Goal: Task Accomplishment & Management: Use online tool/utility

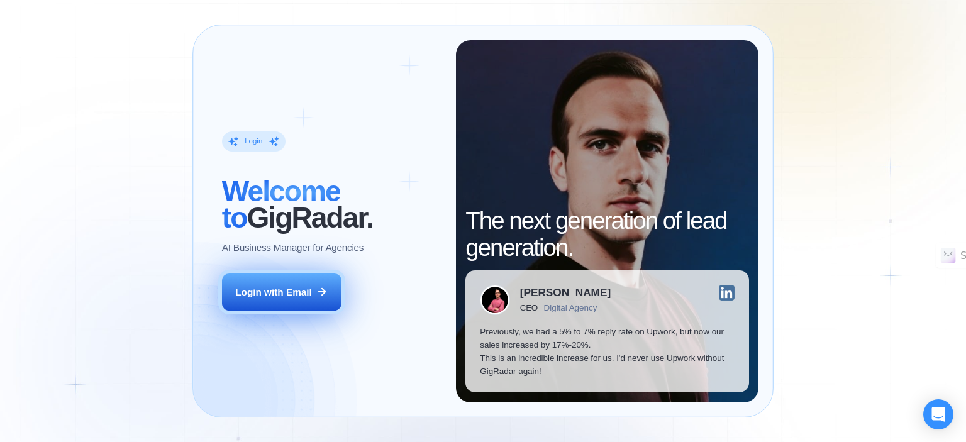
click at [315, 283] on button "Login with Email" at bounding box center [282, 293] width 120 height 38
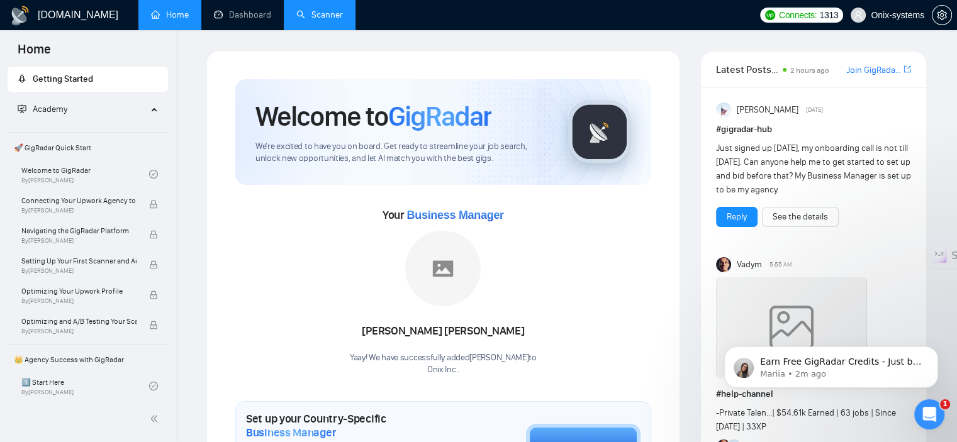
click at [315, 14] on link "Scanner" at bounding box center [319, 14] width 47 height 11
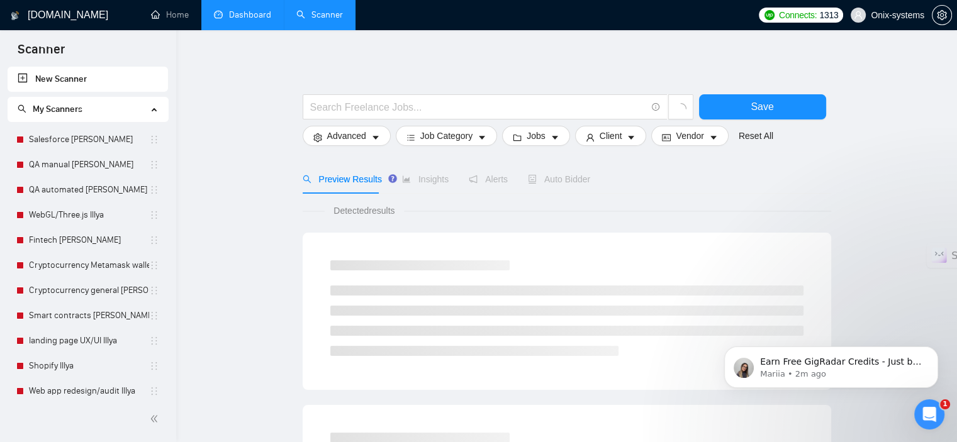
click at [267, 18] on link "Dashboard" at bounding box center [242, 14] width 57 height 11
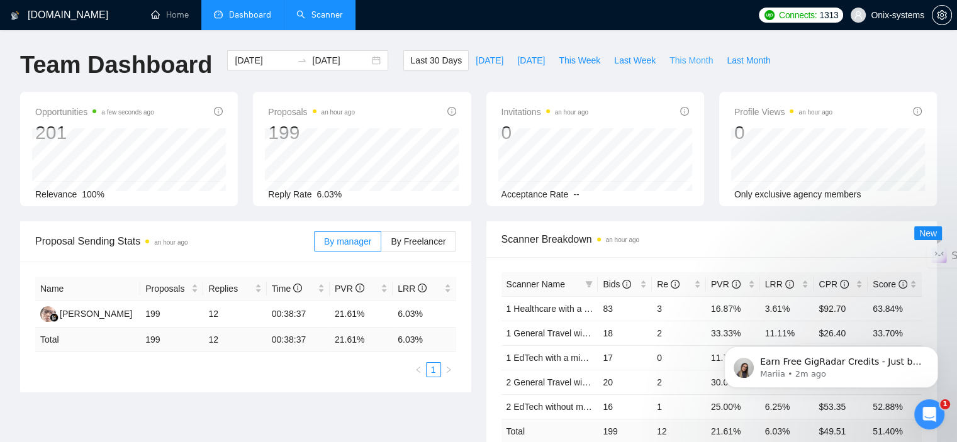
click at [685, 63] on span "This Month" at bounding box center [690, 60] width 43 height 14
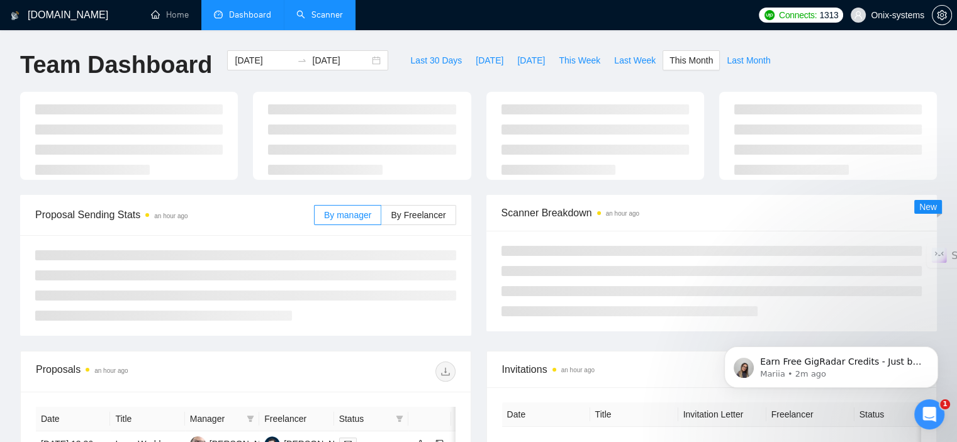
type input "2025-08-01"
type input "2025-08-31"
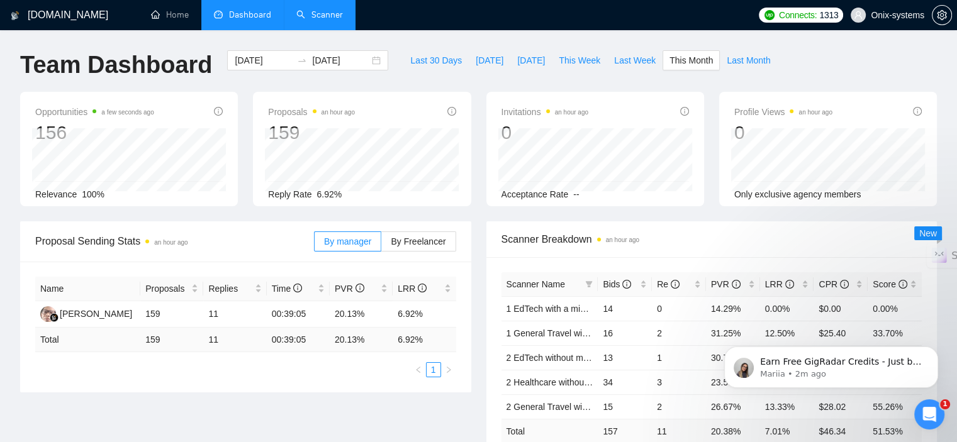
scroll to position [126, 0]
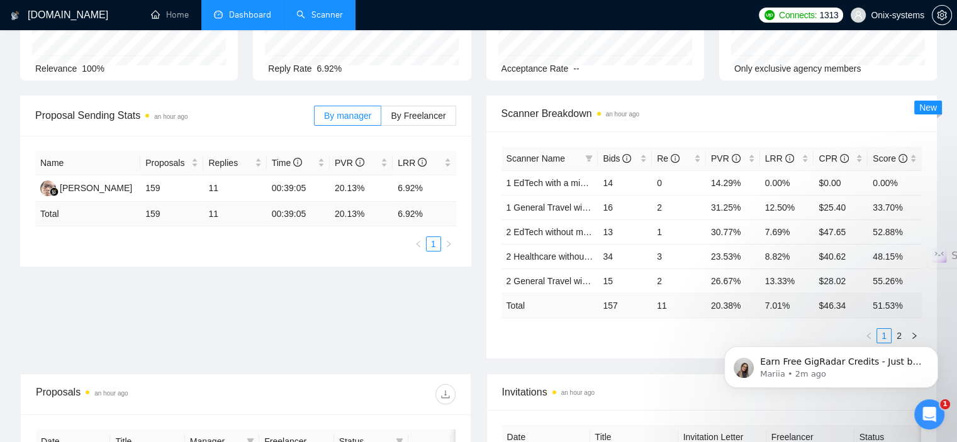
click at [896, 337] on div "Earn Free GigRadar Credits - Just by Sharing Your Story! 💬 Want more credits fo…" at bounding box center [830, 309] width 231 height 157
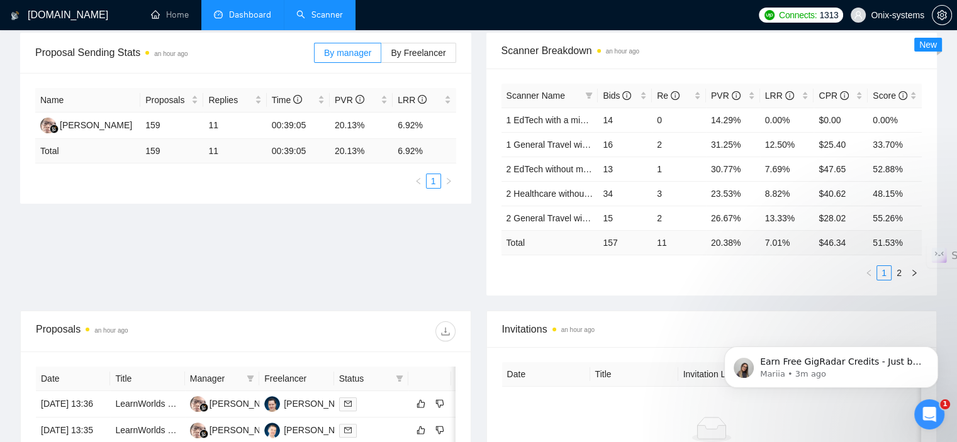
click at [908, 275] on div "Earn Free GigRadar Credits - Just by Sharing Your Story! 💬 Want more credits fo…" at bounding box center [830, 309] width 231 height 157
click at [898, 271] on link "2" at bounding box center [899, 273] width 14 height 14
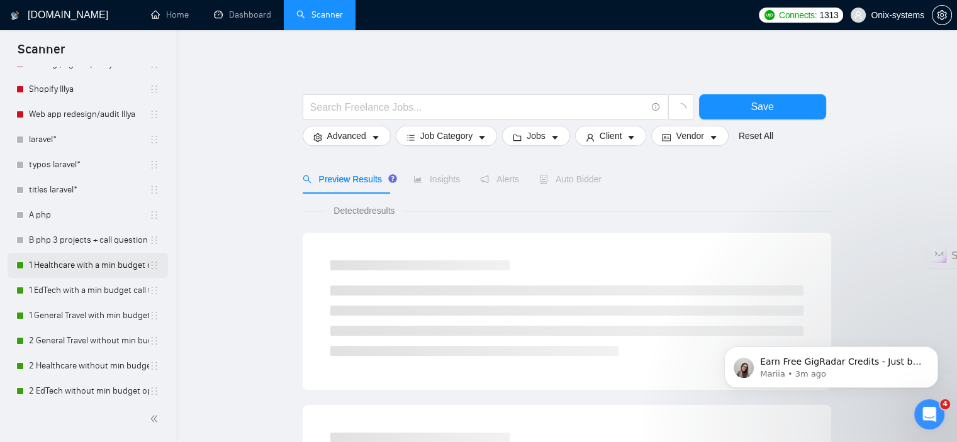
scroll to position [284, 0]
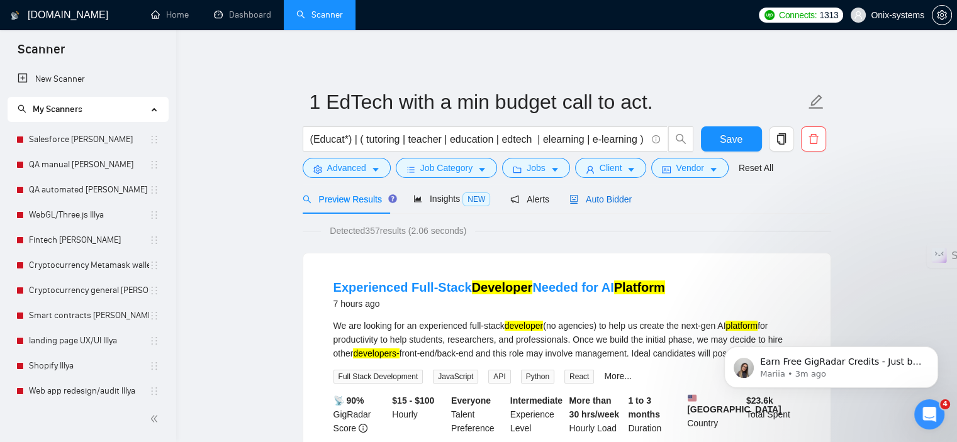
click at [606, 198] on span "Auto Bidder" at bounding box center [600, 199] width 62 height 10
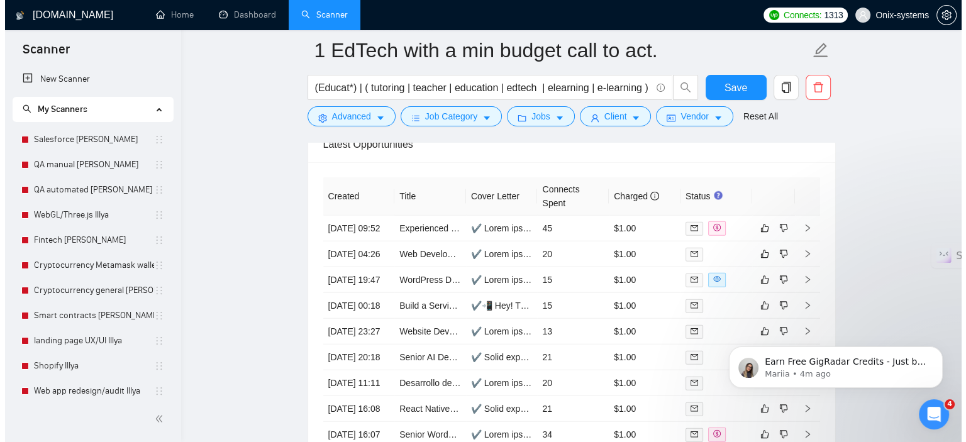
scroll to position [3208, 0]
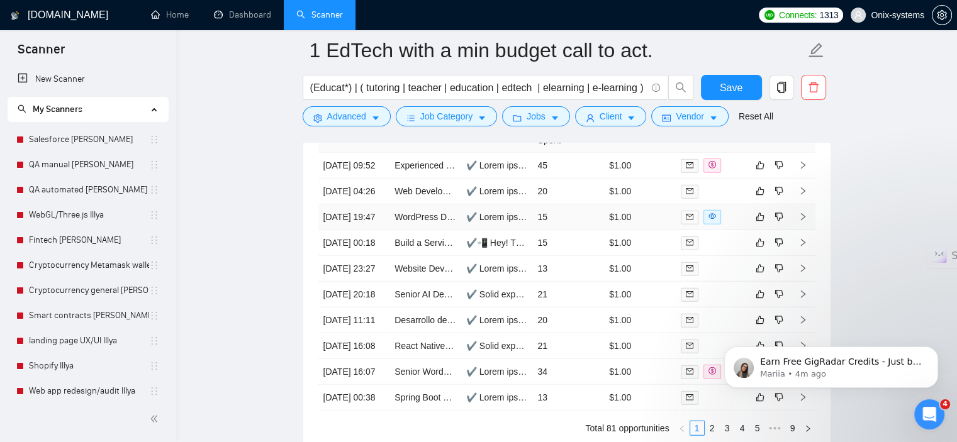
click at [808, 220] on td at bounding box center [802, 217] width 25 height 26
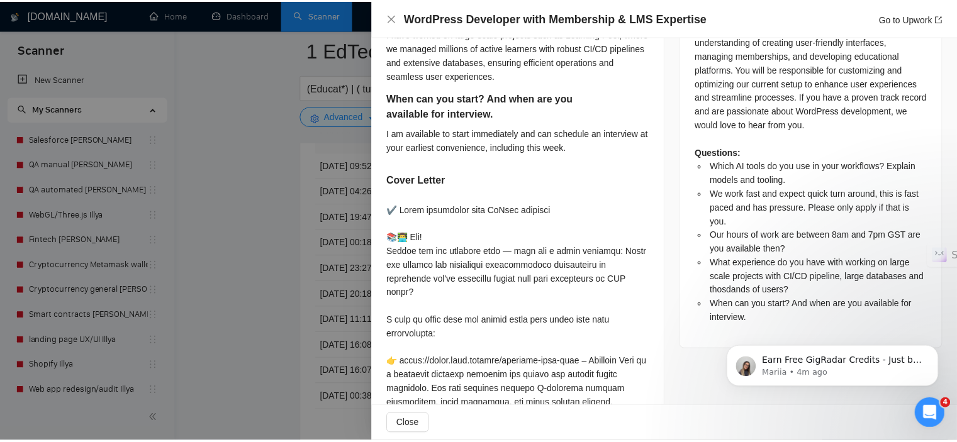
scroll to position [594, 0]
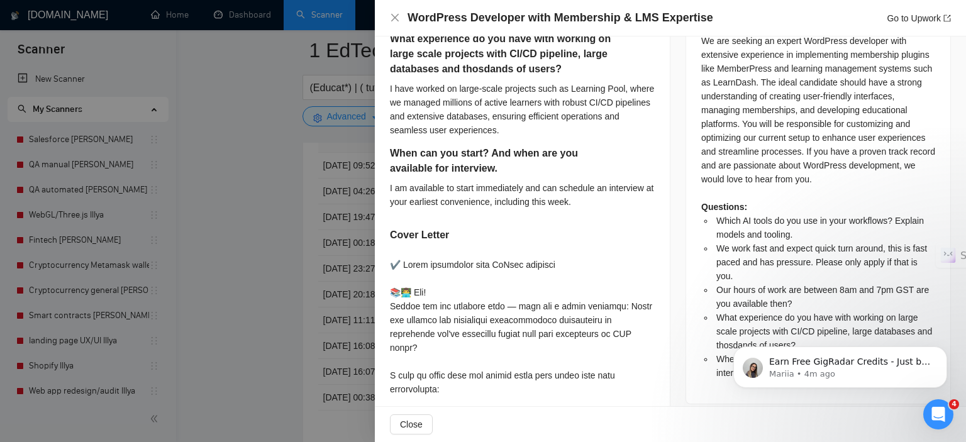
click at [401, 14] on div "WordPress Developer with Membership & LMS Expertise Go to Upwork" at bounding box center [670, 18] width 561 height 16
click at [395, 14] on icon "close" at bounding box center [395, 18] width 10 height 10
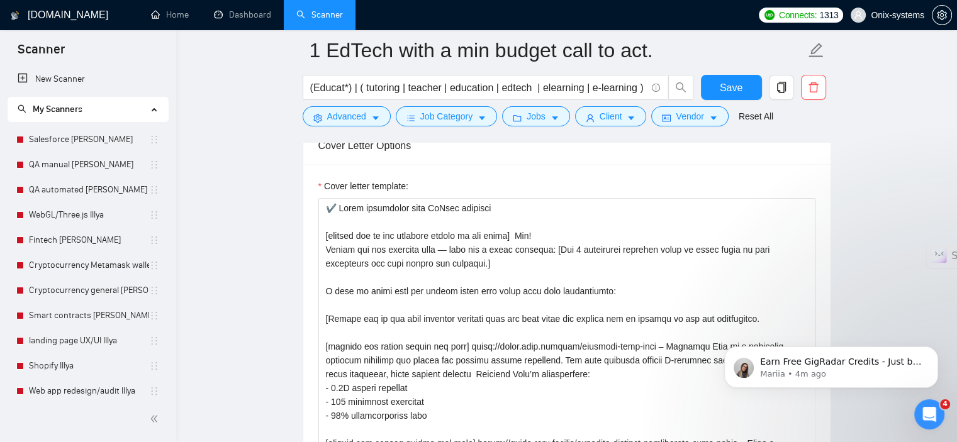
scroll to position [1384, 0]
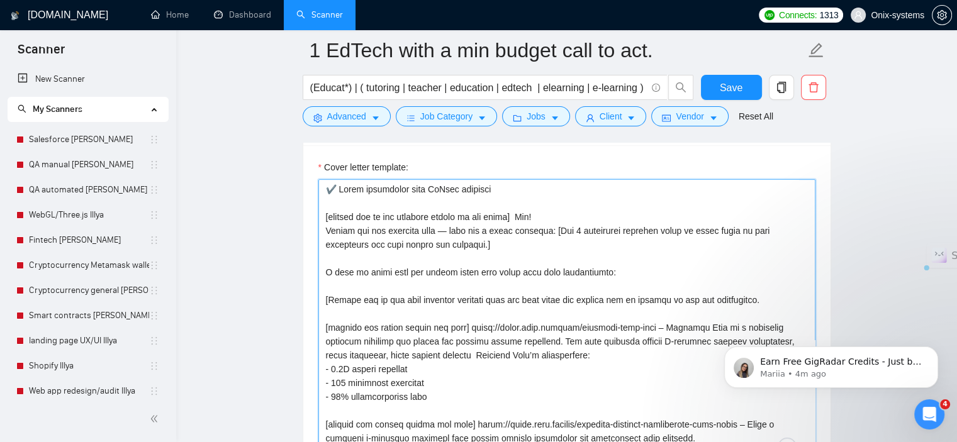
drag, startPoint x: 314, startPoint y: 181, endPoint x: 305, endPoint y: 169, distance: 15.4
click at [305, 169] on div "Cover letter template:" at bounding box center [566, 318] width 527 height 347
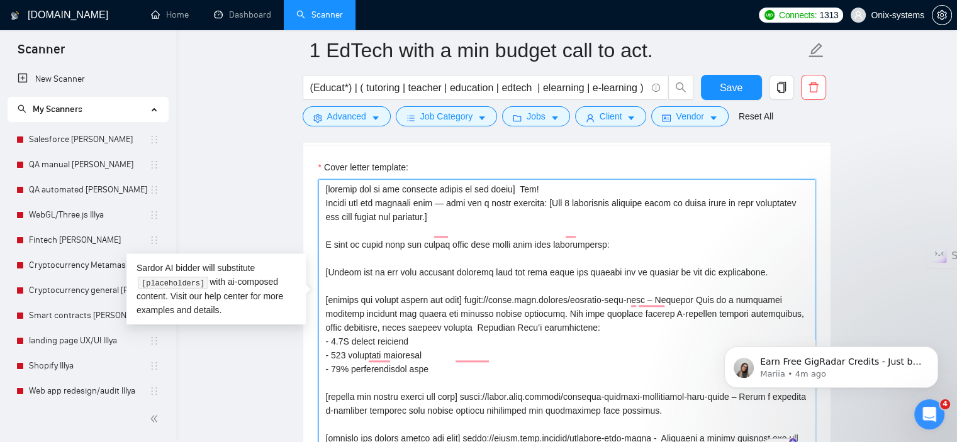
click at [329, 181] on textarea "Cover letter template:" at bounding box center [566, 320] width 497 height 283
click at [318, 183] on textarea "Cover letter template:" at bounding box center [566, 320] width 497 height 283
click at [561, 179] on textarea "Cover letter template:" at bounding box center [566, 320] width 497 height 283
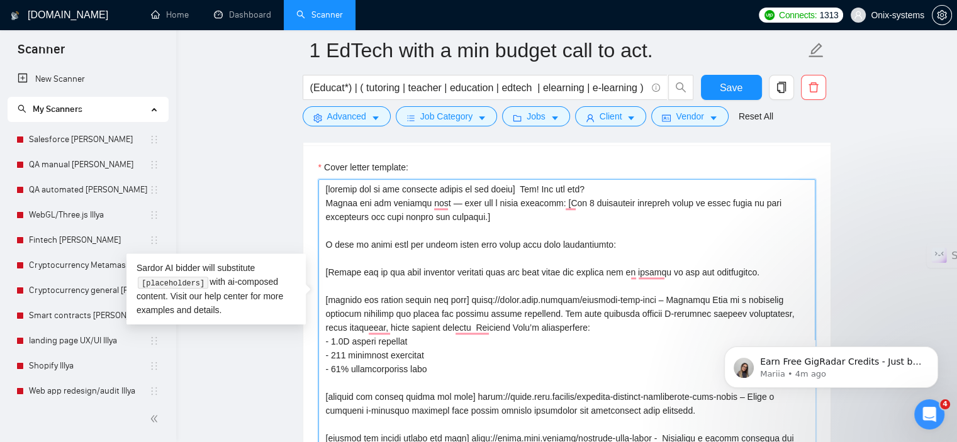
type textarea "[include one or two relevant emojis at the start] Hey! How are you? Thanks for …"
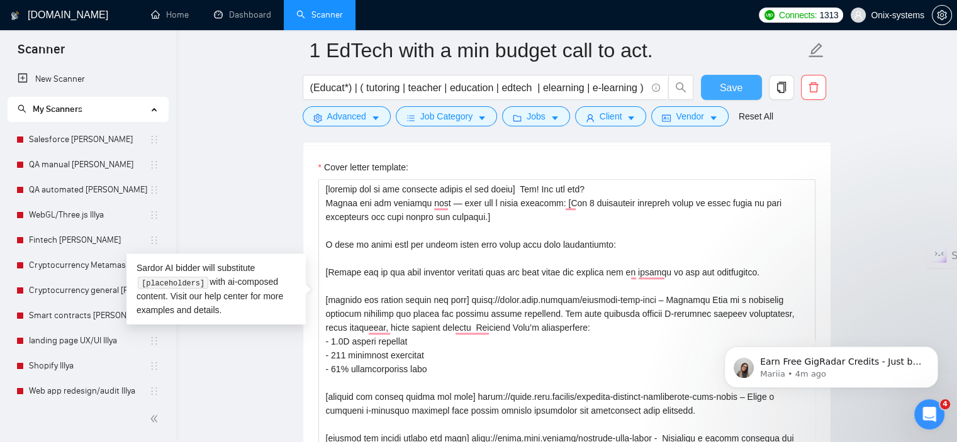
click at [735, 82] on span "Save" at bounding box center [731, 88] width 23 height 16
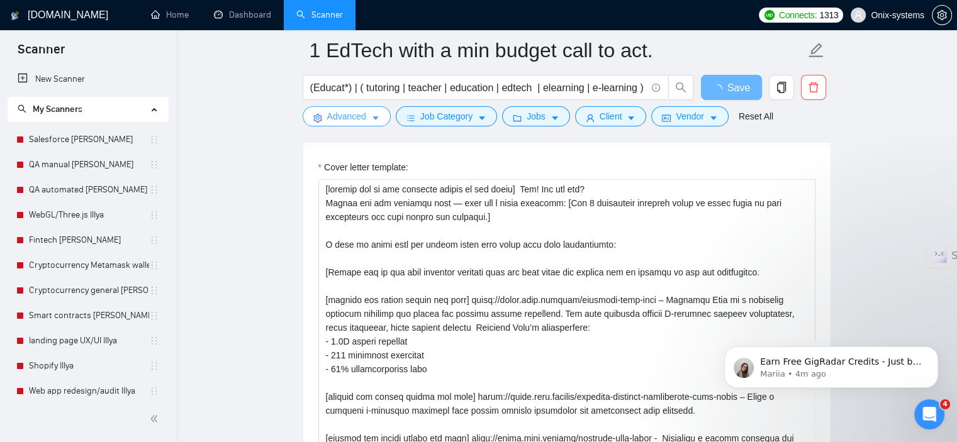
click at [338, 115] on span "Advanced" at bounding box center [346, 116] width 39 height 14
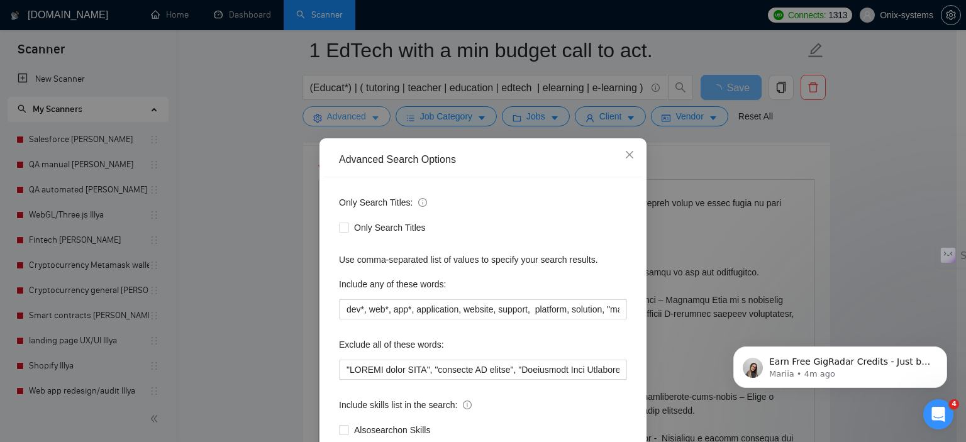
click at [338, 115] on div "Advanced Search Options Only Search Titles: Only Search Titles Use comma-separa…" at bounding box center [483, 221] width 966 height 442
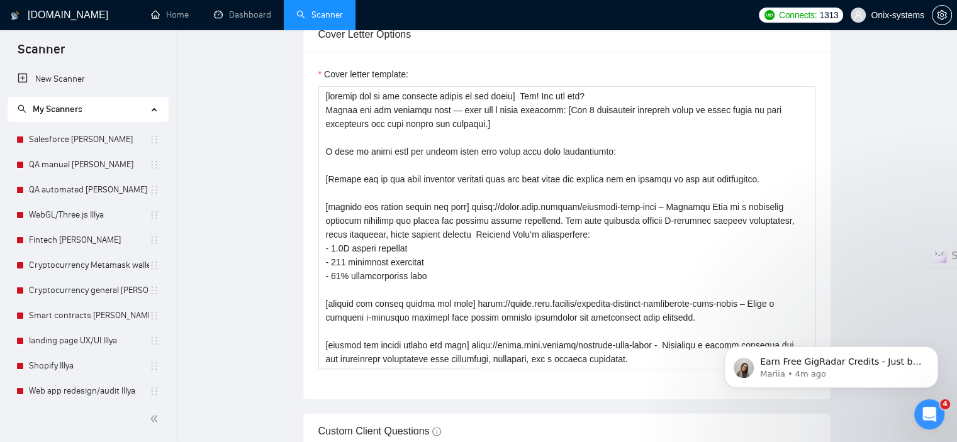
scroll to position [0, 0]
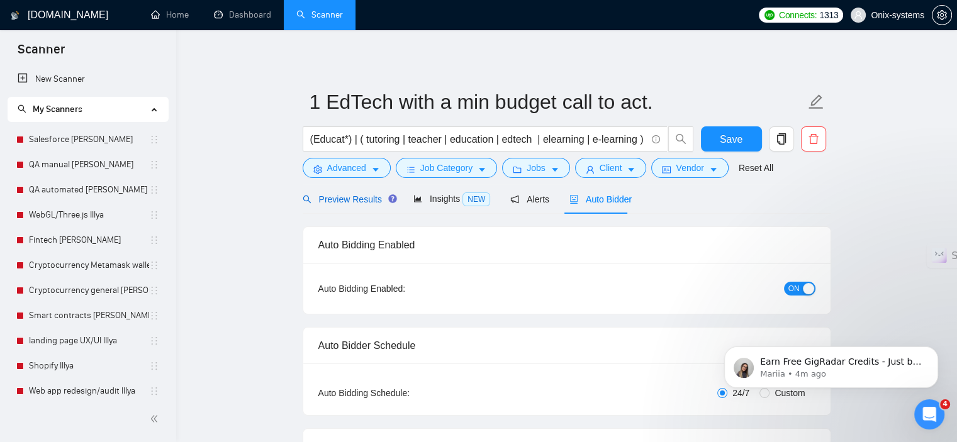
click at [349, 200] on span "Preview Results" at bounding box center [348, 199] width 91 height 10
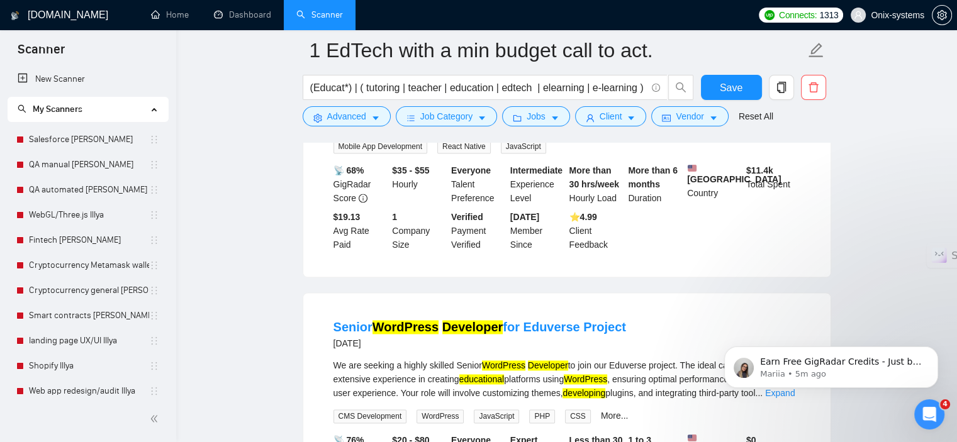
scroll to position [1824, 0]
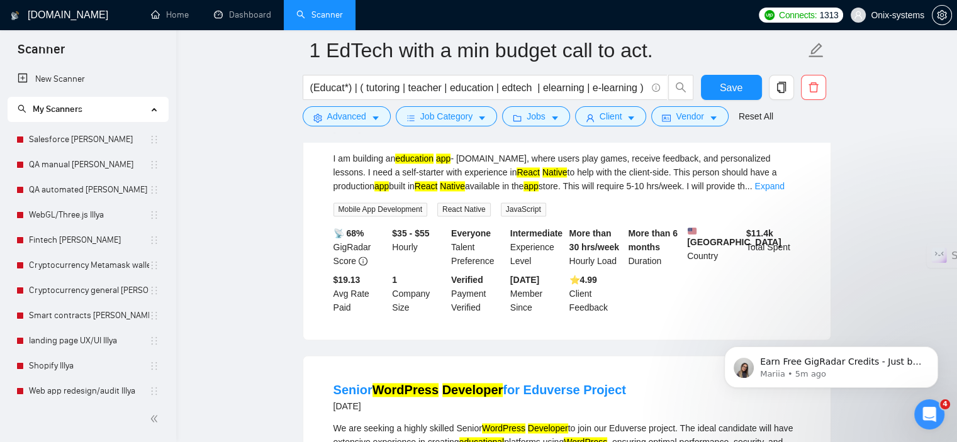
drag, startPoint x: 789, startPoint y: 194, endPoint x: 813, endPoint y: 202, distance: 25.7
click at [784, 191] on link "Expand" at bounding box center [769, 186] width 30 height 10
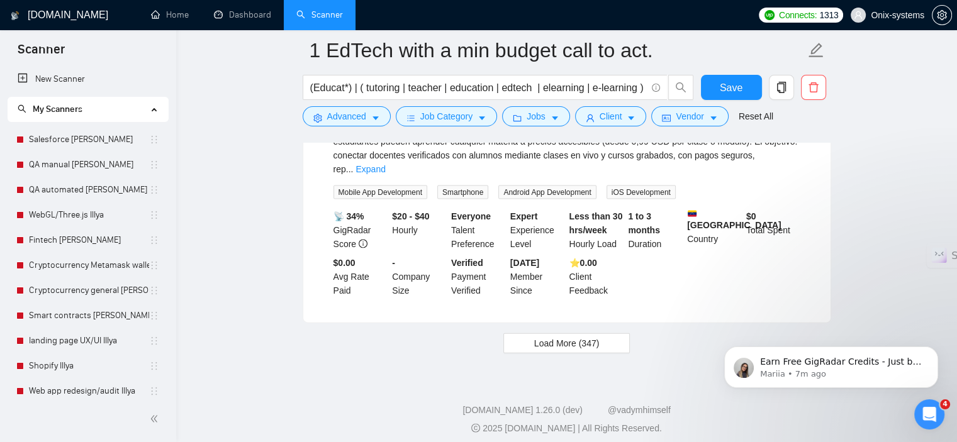
scroll to position [2710, 0]
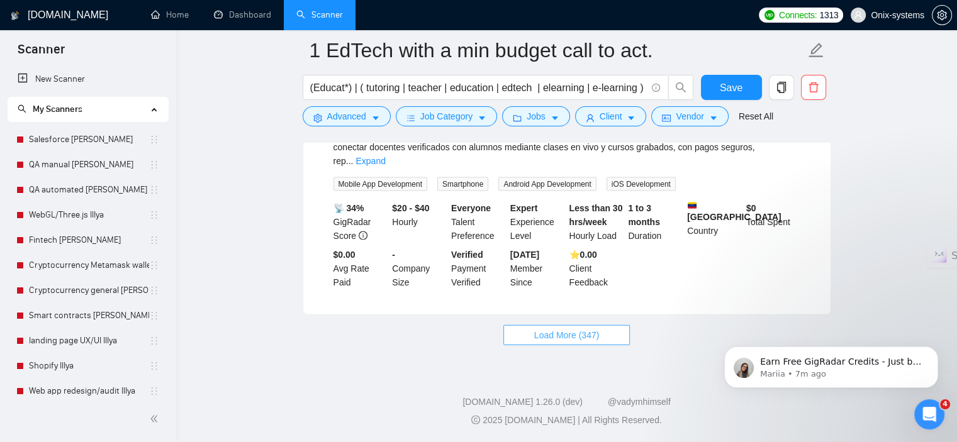
click at [533, 343] on button "Load More (347)" at bounding box center [566, 335] width 127 height 20
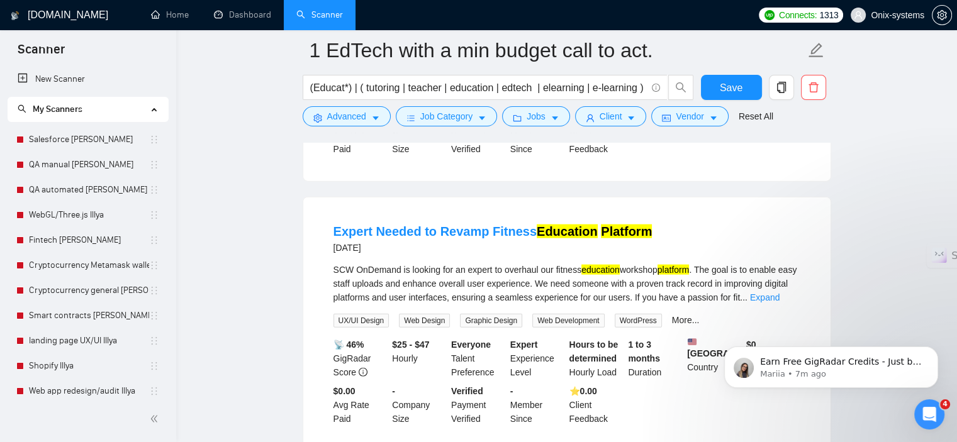
scroll to position [2836, 0]
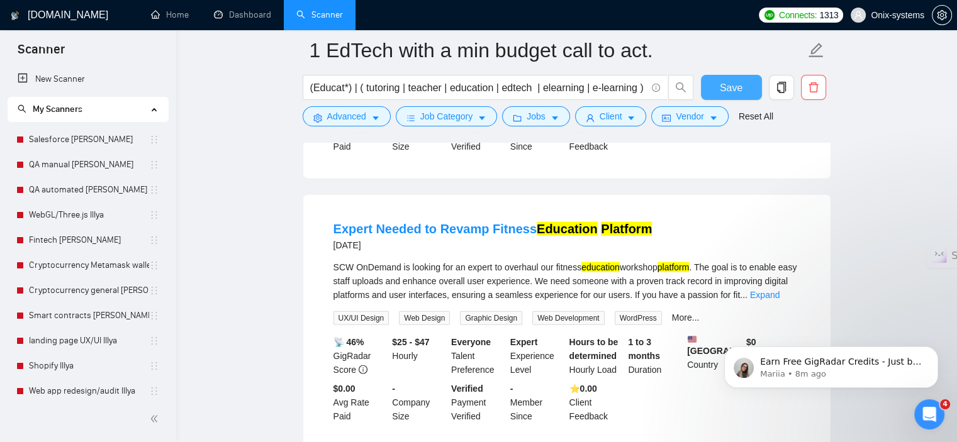
click at [735, 82] on span "Save" at bounding box center [731, 88] width 23 height 16
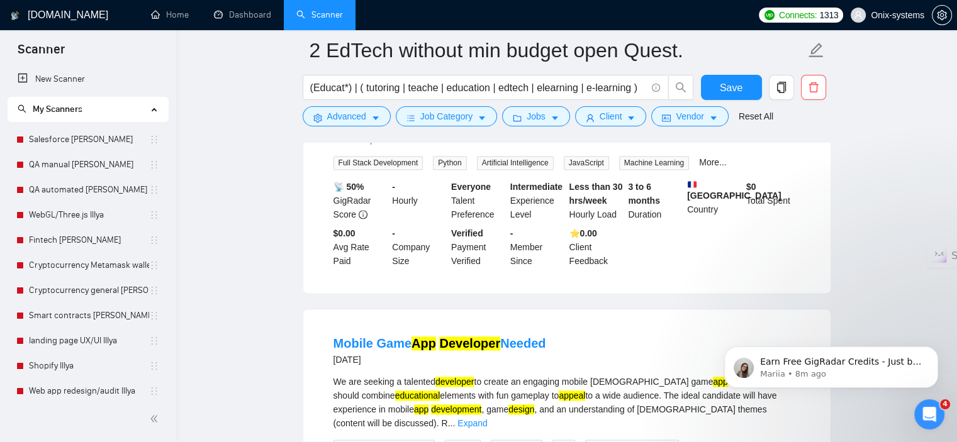
scroll to position [1698, 0]
